Goal: Navigation & Orientation: Find specific page/section

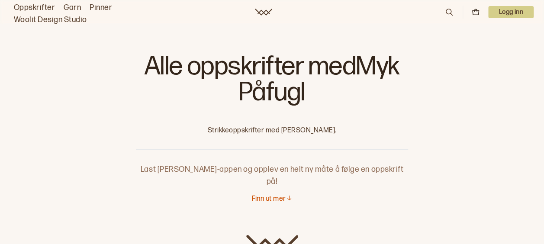
click at [47, 7] on link "Oppskrifter" at bounding box center [34, 8] width 41 height 12
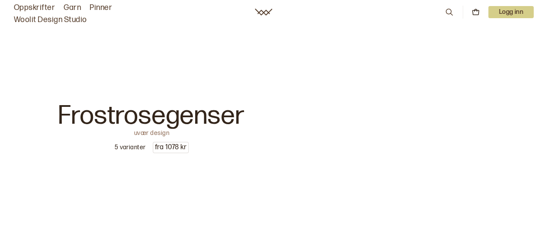
scroll to position [1326, 0]
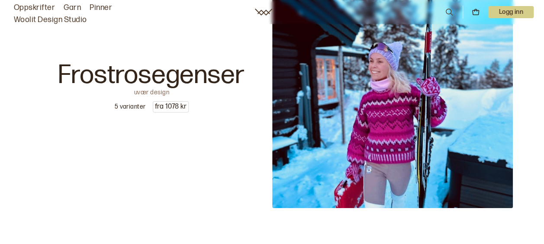
click at [79, 9] on link "Garn" at bounding box center [72, 8] width 17 height 12
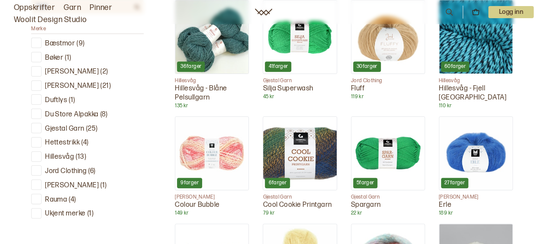
scroll to position [311, 0]
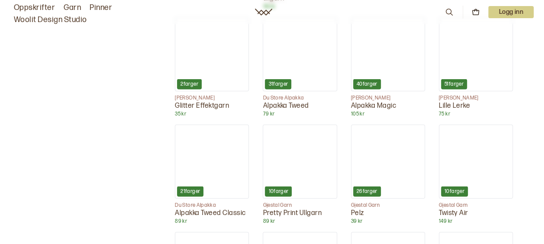
scroll to position [767, 0]
